Goal: Task Accomplishment & Management: Complete application form

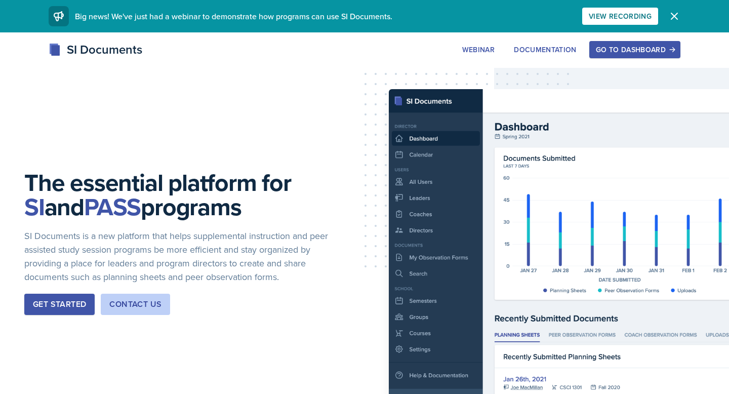
click at [57, 310] on button "Get Started" at bounding box center [59, 304] width 70 height 21
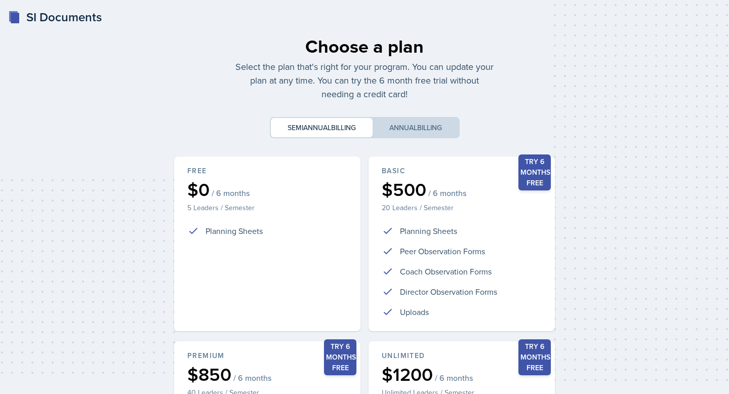
click at [33, 17] on div "SI Documents" at bounding box center [55, 17] width 94 height 18
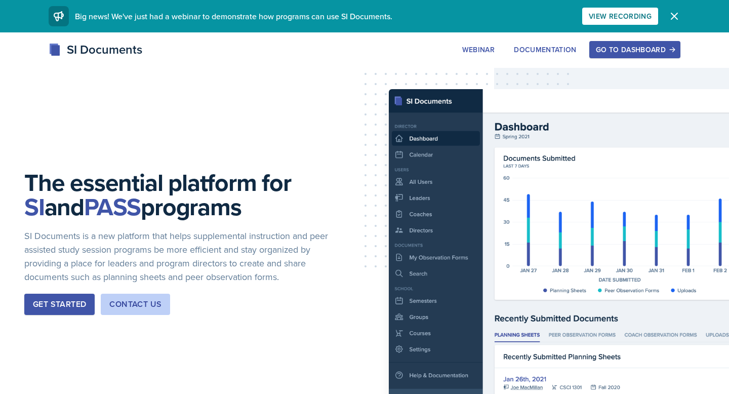
click at [645, 46] on div "Go to Dashboard" at bounding box center [635, 50] width 78 height 8
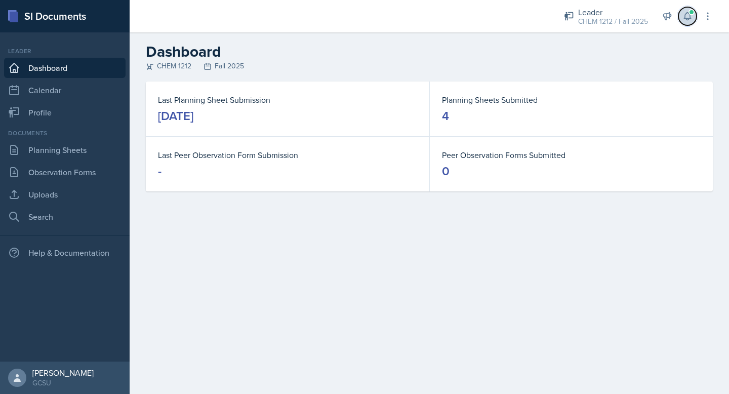
click at [687, 13] on icon at bounding box center [687, 17] width 7 height 8
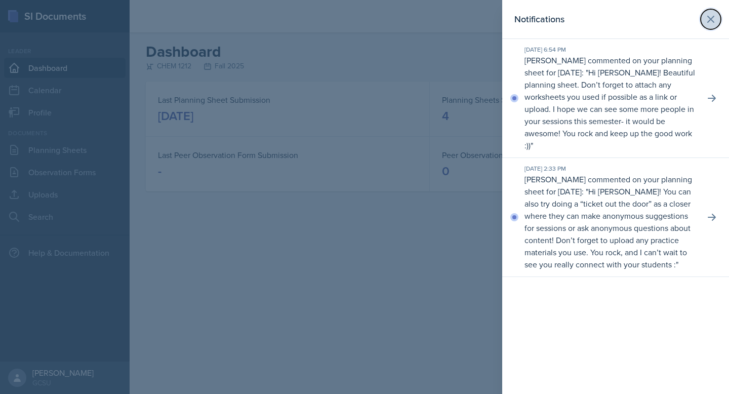
click at [709, 21] on icon at bounding box center [710, 19] width 12 height 12
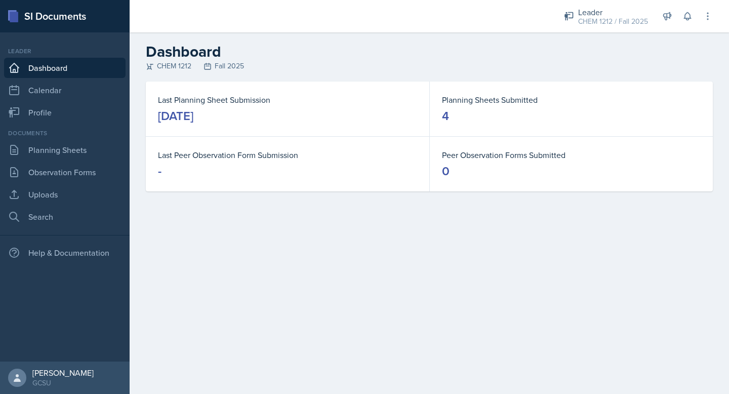
drag, startPoint x: 494, startPoint y: 45, endPoint x: 237, endPoint y: 114, distance: 266.3
click at [278, 91] on div "Dashboard CHEM 1212 Fall 2025 Last Planning Sheet Submission [DATE] Planning Sh…" at bounding box center [429, 123] width 599 height 183
click at [217, 90] on div "Last Planning Sheet Submission [DATE]" at bounding box center [287, 108] width 283 height 55
click at [55, 95] on link "Calendar" at bounding box center [64, 90] width 121 height 20
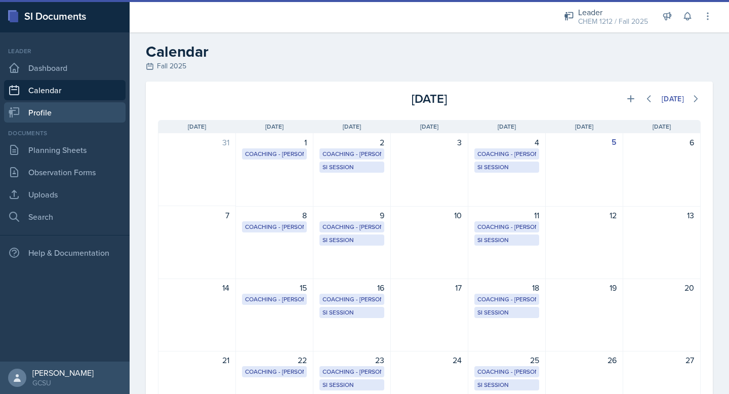
click at [56, 112] on link "Profile" at bounding box center [64, 112] width 121 height 20
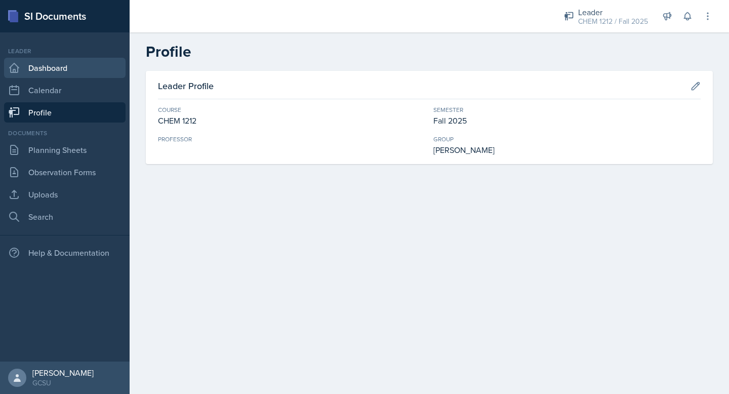
click at [63, 64] on link "Dashboard" at bounding box center [64, 68] width 121 height 20
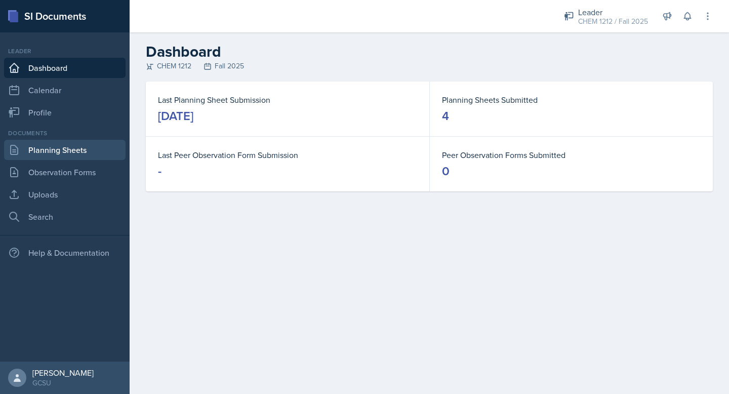
click at [46, 154] on link "Planning Sheets" at bounding box center [64, 150] width 121 height 20
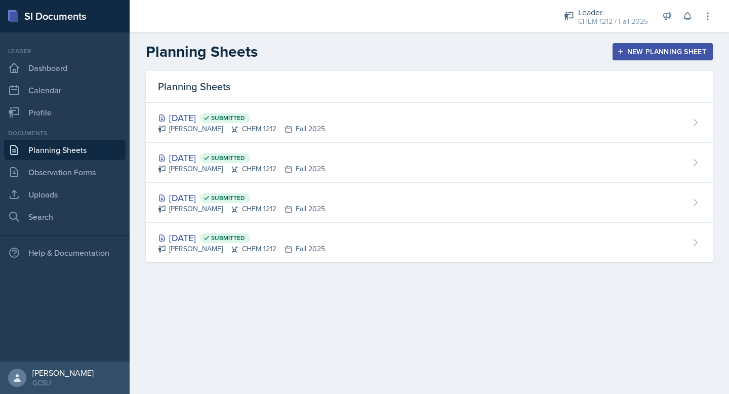
click at [637, 48] on div "New Planning Sheet" at bounding box center [662, 52] width 87 height 8
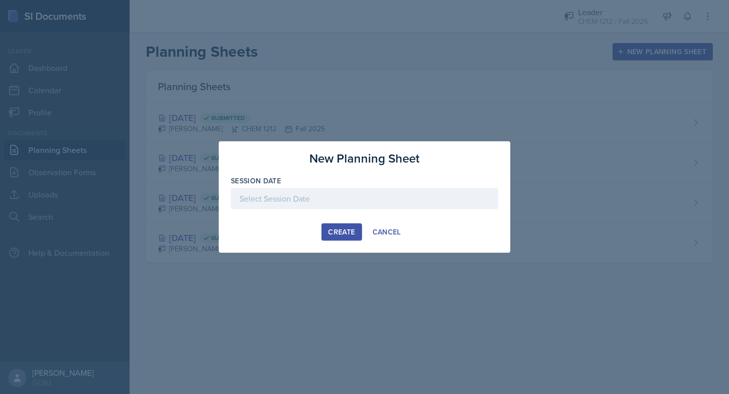
click at [333, 204] on div at bounding box center [364, 198] width 267 height 21
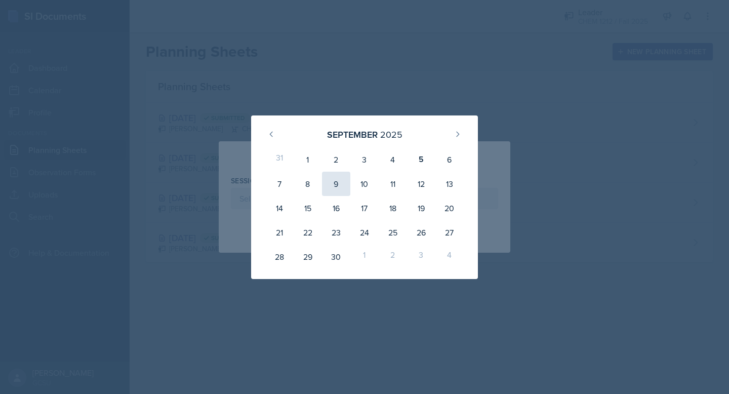
click at [339, 188] on div "9" at bounding box center [336, 184] width 28 height 24
type input "[DATE]"
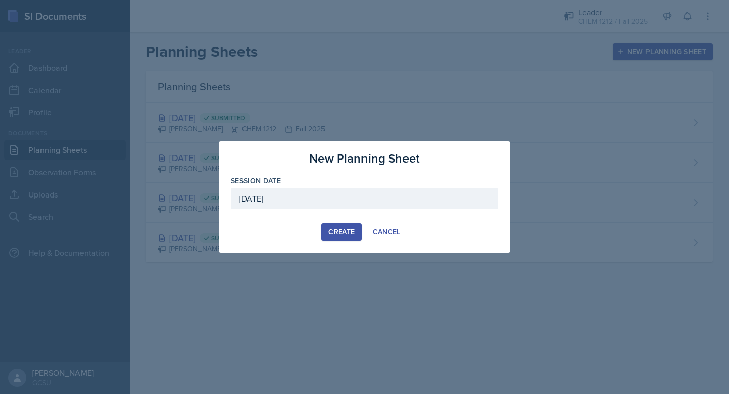
click at [333, 233] on div "Create" at bounding box center [341, 232] width 27 height 8
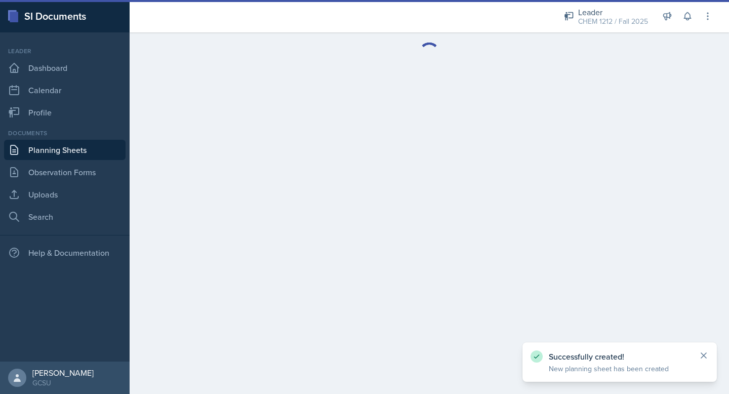
click at [702, 355] on icon at bounding box center [703, 355] width 10 height 10
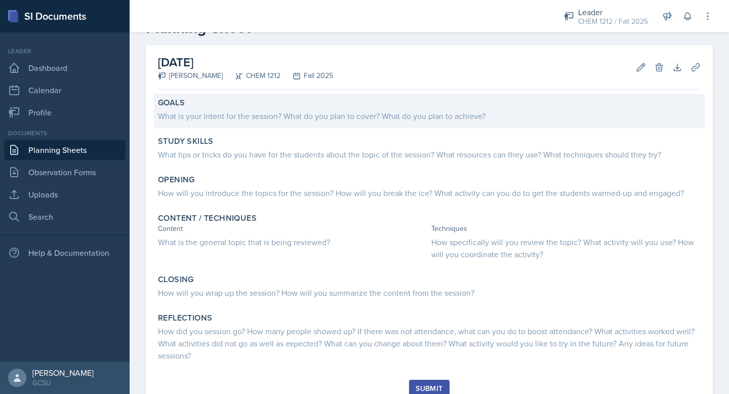
scroll to position [35, 0]
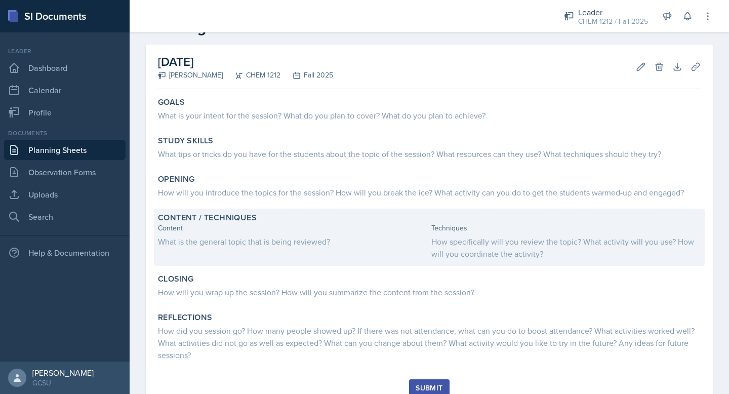
click at [223, 246] on div "What is the general topic that is being reviewed?" at bounding box center [292, 241] width 269 height 12
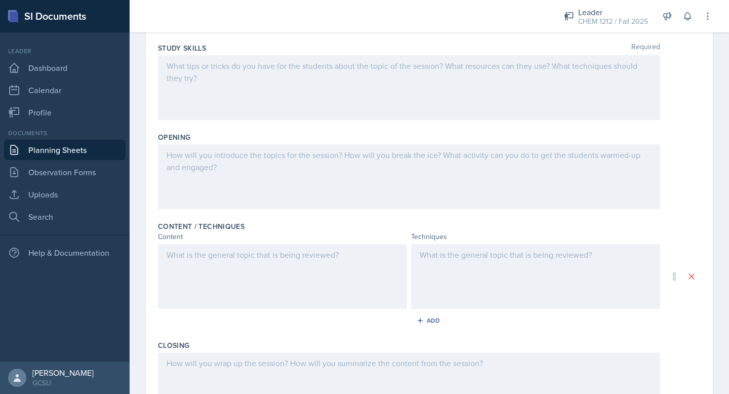
click at [231, 268] on div at bounding box center [282, 276] width 249 height 65
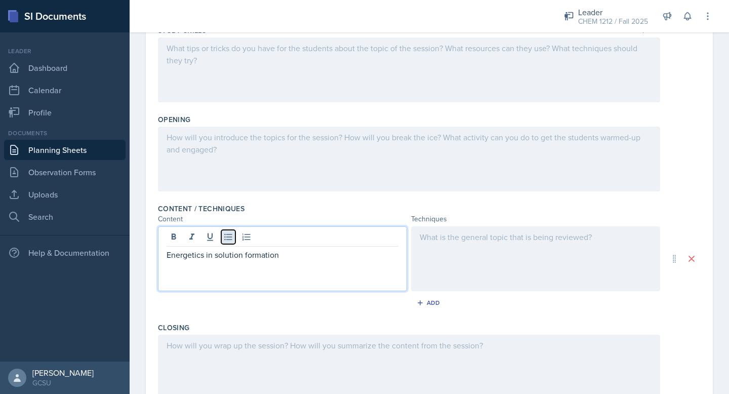
click at [227, 237] on icon at bounding box center [228, 237] width 10 height 10
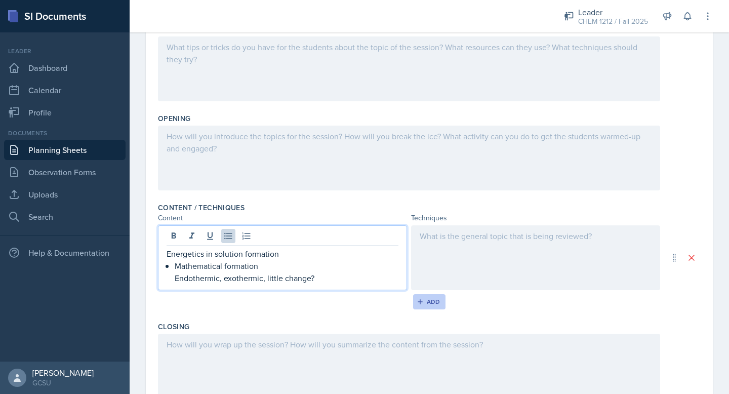
click at [435, 300] on div "Add" at bounding box center [430, 302] width 22 height 8
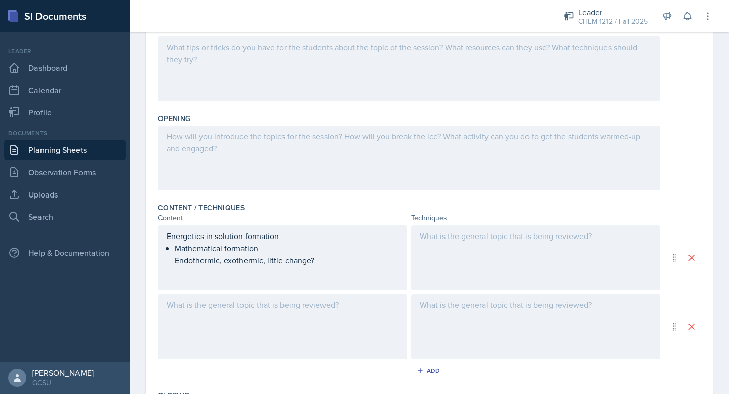
click at [251, 324] on div at bounding box center [282, 326] width 249 height 65
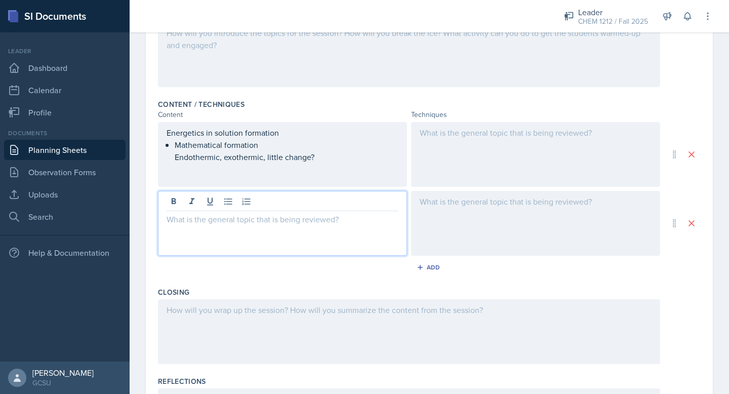
scroll to position [264, 0]
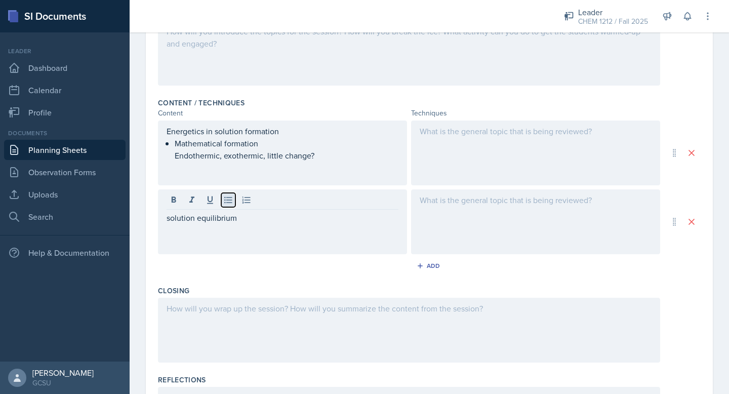
click at [228, 199] on icon at bounding box center [228, 200] width 10 height 10
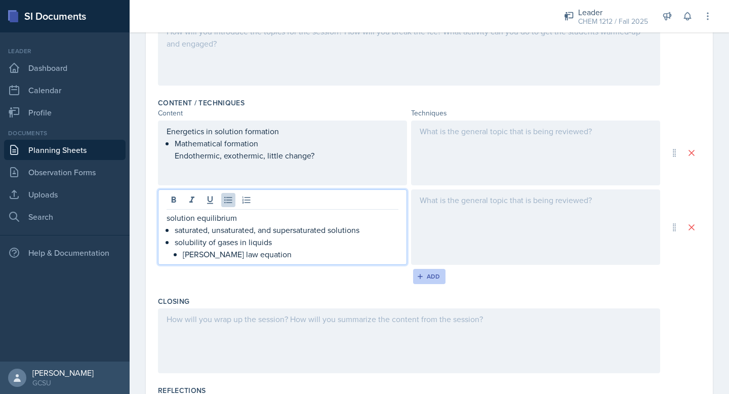
click at [428, 277] on div "Add" at bounding box center [430, 276] width 22 height 8
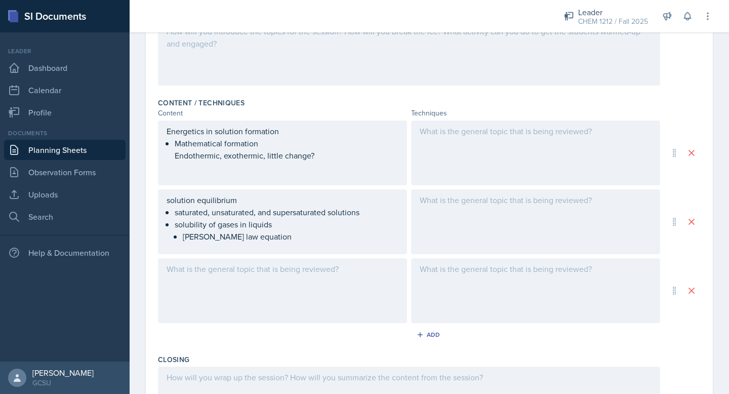
click at [285, 275] on div at bounding box center [282, 290] width 249 height 65
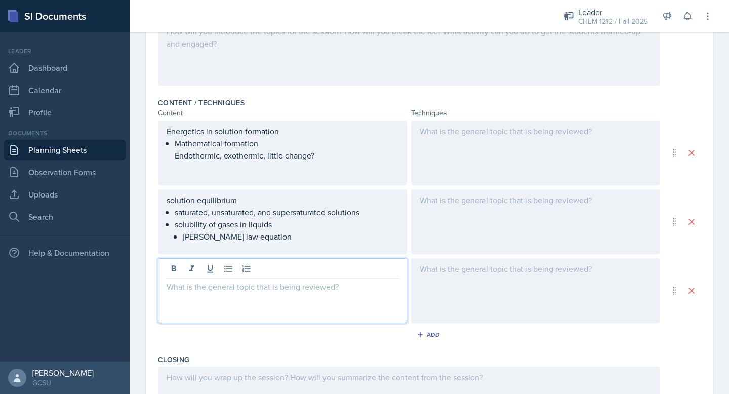
scroll to position [281, 0]
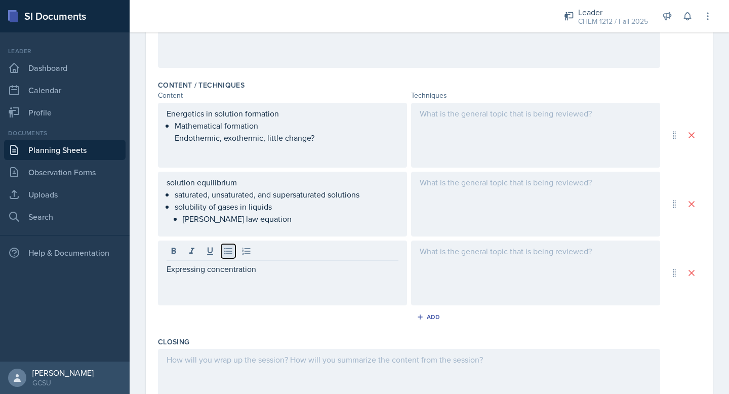
click at [224, 244] on button at bounding box center [228, 251] width 14 height 14
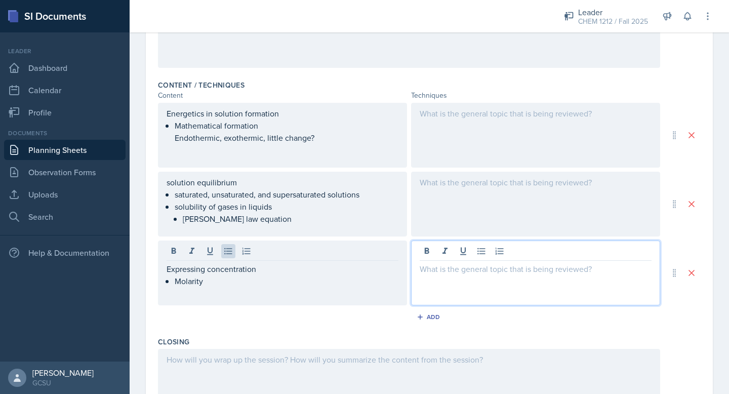
click at [208, 281] on p "Molarity" at bounding box center [287, 281] width 224 height 12
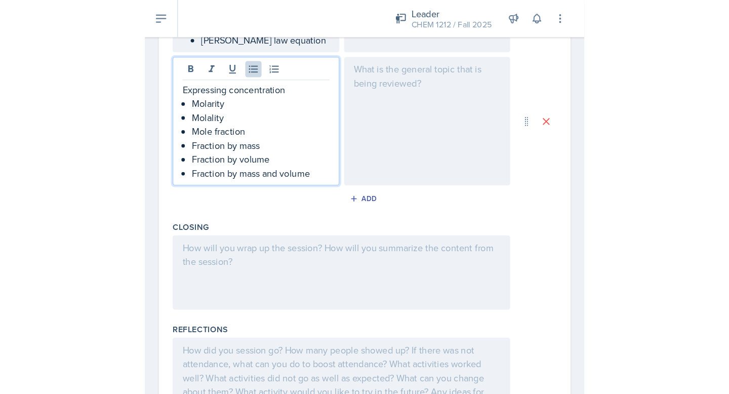
scroll to position [416, 0]
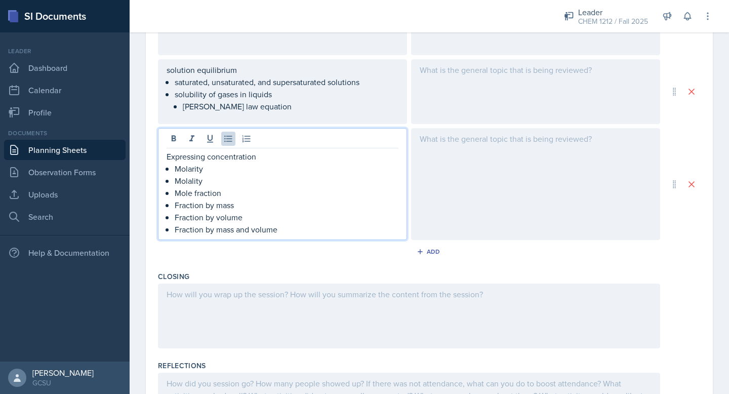
click at [489, 156] on div at bounding box center [535, 184] width 249 height 112
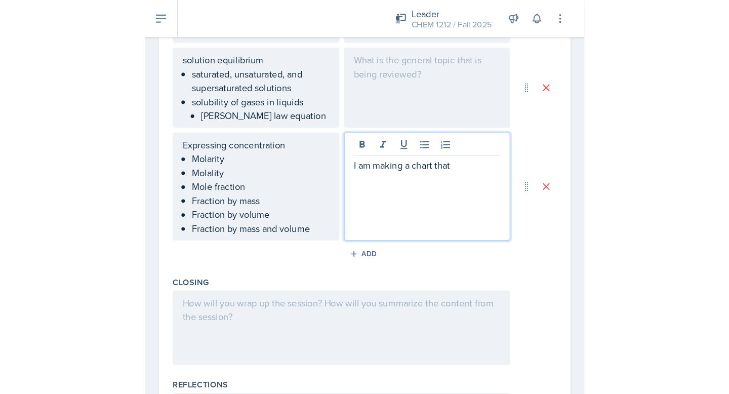
scroll to position [398, 0]
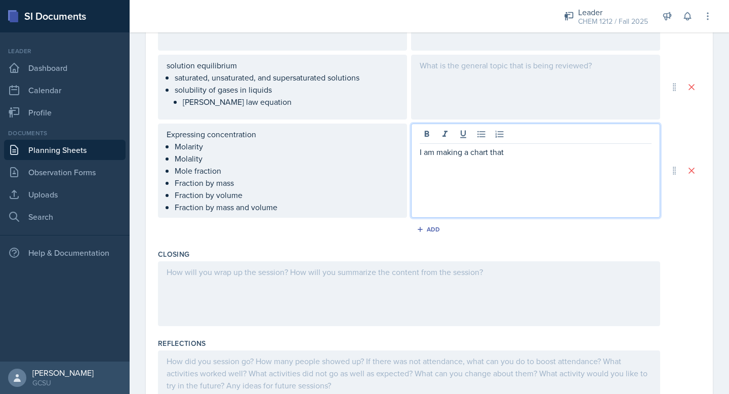
drag, startPoint x: 438, startPoint y: 152, endPoint x: 532, endPoint y: 155, distance: 94.7
click at [532, 155] on p "I am making a chart that" at bounding box center [536, 152] width 232 height 12
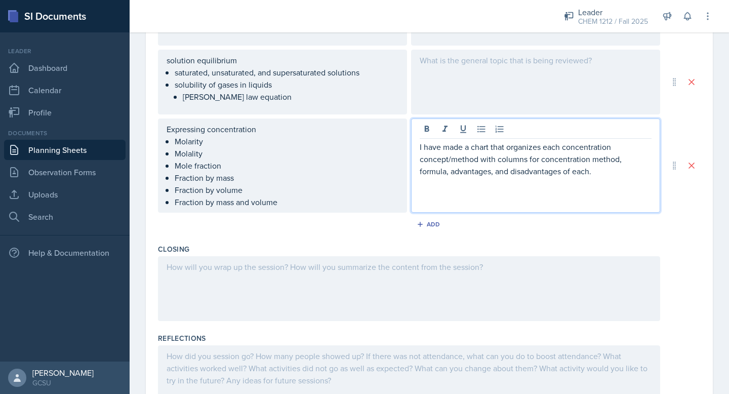
scroll to position [386, 0]
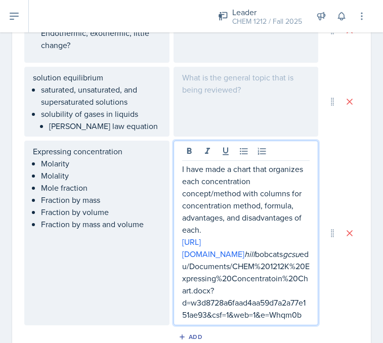
click at [242, 231] on p "I have made a chart that organizes each concentration concept/method with colum…" at bounding box center [246, 199] width 128 height 73
click at [303, 312] on p "[URL][DOMAIN_NAME][PERSON_NAME] bobcats gcsu edu/Documents/CHEM%201212K%20Expre…" at bounding box center [246, 278] width 128 height 85
click at [244, 260] on em "hill" at bounding box center [249, 253] width 11 height 11
click at [194, 257] on link "[URL][DOMAIN_NAME]" at bounding box center [213, 247] width 62 height 23
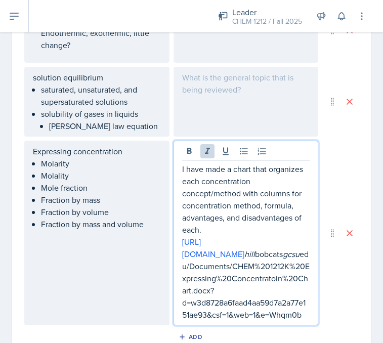
drag, startPoint x: 306, startPoint y: 317, endPoint x: 175, endPoint y: 240, distance: 152.2
click at [175, 240] on div "I have made a chart that organizes each concentration concept/method with colum…" at bounding box center [246, 233] width 145 height 185
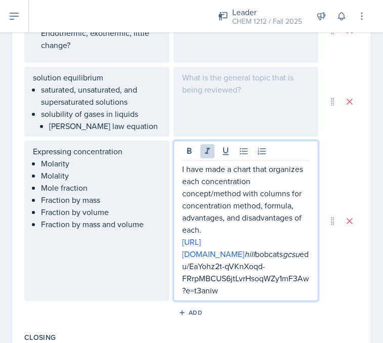
drag, startPoint x: 226, startPoint y: 305, endPoint x: 180, endPoint y: 244, distance: 76.3
click at [180, 244] on div "I have made a chart that organizes each concentration concept/method with colum…" at bounding box center [246, 221] width 145 height 160
copy p "[URL][DOMAIN_NAME][PERSON_NAME] bobcats gcsu edu/EaYohz2t-qVKnXoqd-FRrpMBCUS6jt…"
click at [208, 244] on link "[URL][DOMAIN_NAME]" at bounding box center [213, 247] width 62 height 23
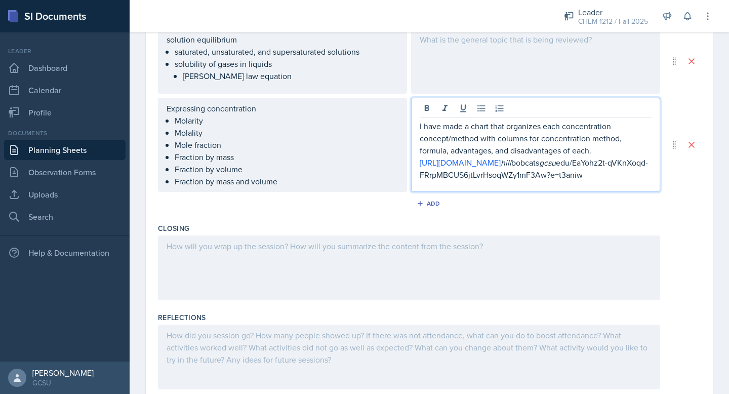
scroll to position [428, 0]
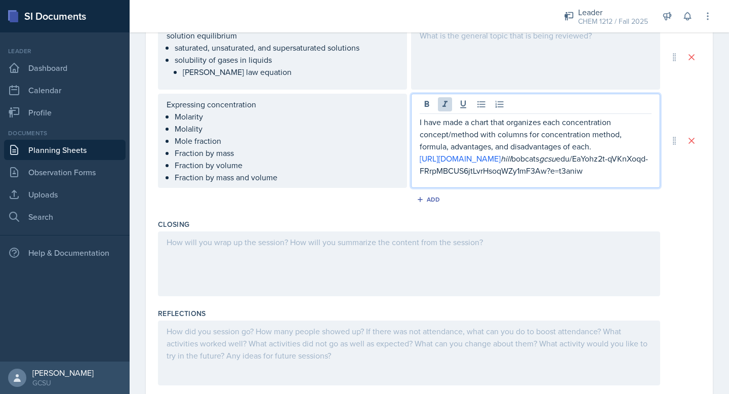
drag, startPoint x: 646, startPoint y: 184, endPoint x: 386, endPoint y: 160, distance: 261.2
click at [386, 160] on div "Expressing concentration Molarity Molality Mole fraction Fraction by mass Fract…" at bounding box center [409, 141] width 502 height 94
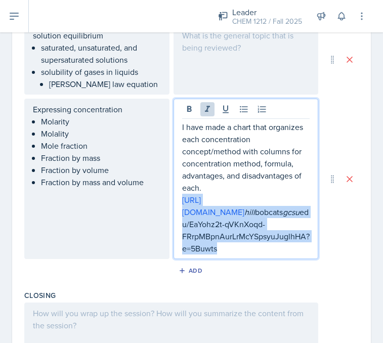
drag, startPoint x: 219, startPoint y: 261, endPoint x: 179, endPoint y: 199, distance: 72.9
click at [179, 200] on div "I have made a chart that organizes each concentration concept/method with colum…" at bounding box center [246, 179] width 145 height 160
drag, startPoint x: 230, startPoint y: 258, endPoint x: 166, endPoint y: 196, distance: 88.4
click at [166, 196] on div "Expressing concentration Molarity Molality Mole fraction Fraction by mass Fract…" at bounding box center [171, 179] width 294 height 160
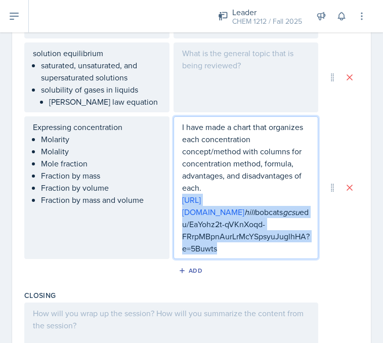
copy p "[URL][DOMAIN_NAME][PERSON_NAME] bobcats gcsu edu/EaYohz2t-qVKnXoqd-FRrpMBpnAurL…"
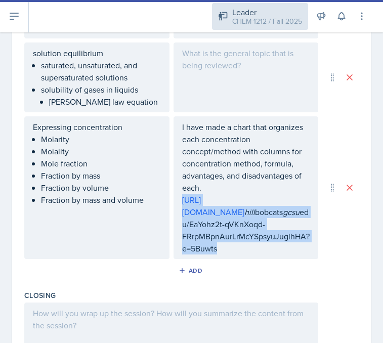
scroll to position [428, 0]
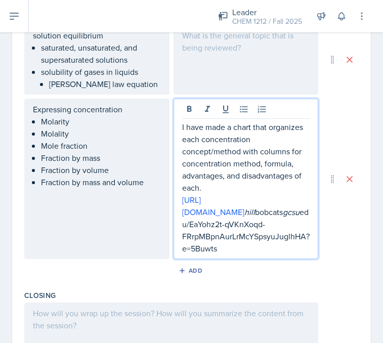
click at [271, 191] on p "I have made a chart that organizes each concentration concept/method with colum…" at bounding box center [246, 157] width 128 height 73
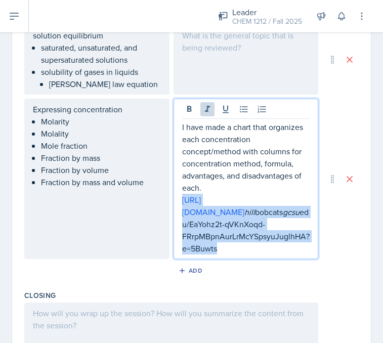
drag, startPoint x: 226, startPoint y: 258, endPoint x: 131, endPoint y: 196, distance: 112.7
click at [132, 196] on div "Expressing concentration Molarity Molality Mole fraction Fraction by mass Fract…" at bounding box center [171, 179] width 294 height 160
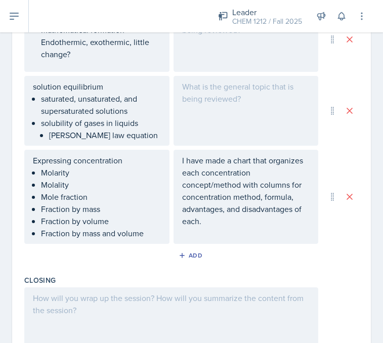
scroll to position [0, 0]
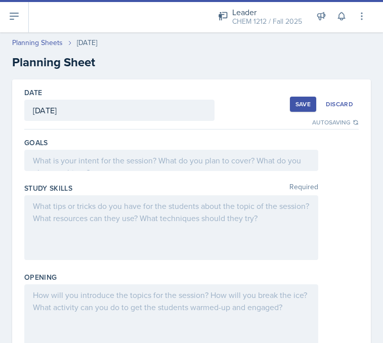
click at [299, 108] on div "Save" at bounding box center [303, 104] width 15 height 8
